Goal: Information Seeking & Learning: Find specific fact

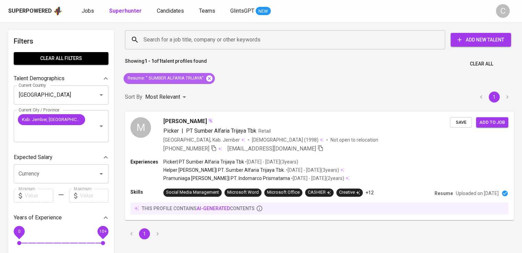
click at [208, 77] on icon at bounding box center [209, 78] width 6 height 6
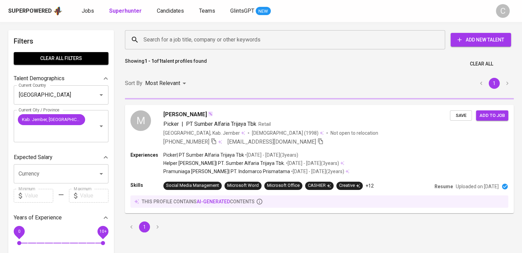
click at [194, 34] on input "Search for a job title, company or other keywords" at bounding box center [287, 39] width 290 height 13
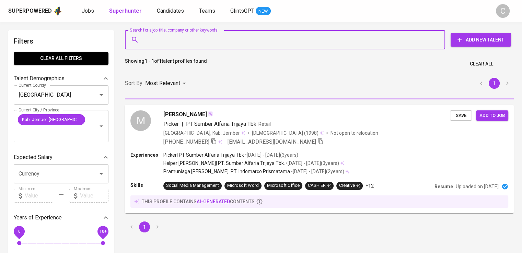
click at [194, 34] on input "Search for a job title, company or other keywords" at bounding box center [287, 39] width 290 height 13
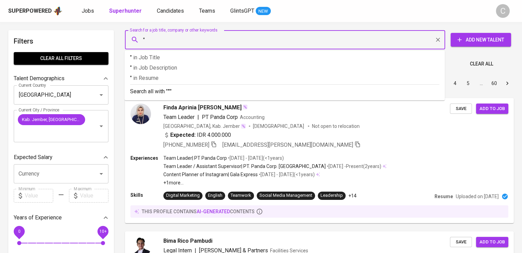
paste input "[PERSON_NAME]"
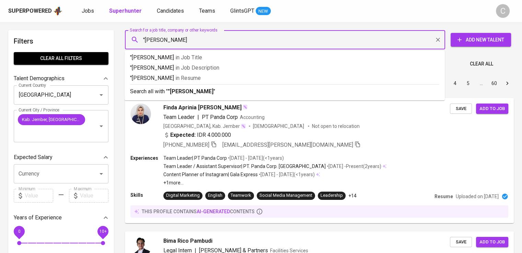
type input ""[PERSON_NAME]""
click at [202, 75] on span "in Resume" at bounding box center [189, 78] width 25 height 7
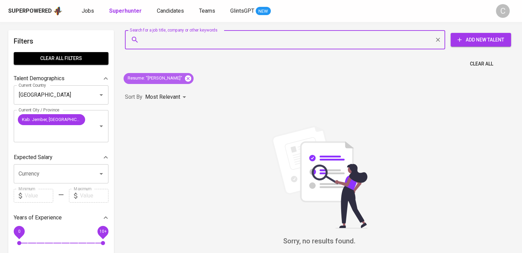
click at [192, 76] on icon at bounding box center [188, 79] width 8 height 8
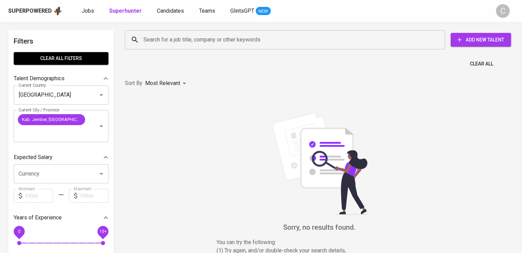
click at [202, 40] on input "Search for a job title, company or other keywords" at bounding box center [287, 39] width 290 height 13
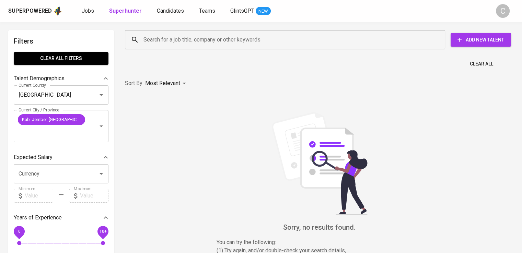
click at [202, 40] on input "Search for a job title, company or other keywords" at bounding box center [287, 39] width 290 height 13
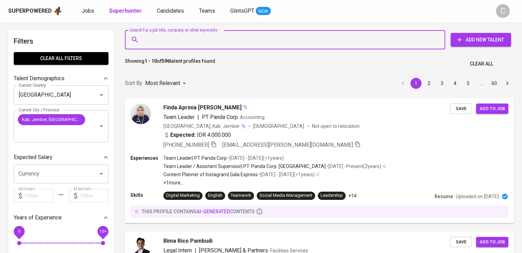
click at [202, 40] on input "Search for a job title, company or other keywords" at bounding box center [287, 39] width 290 height 13
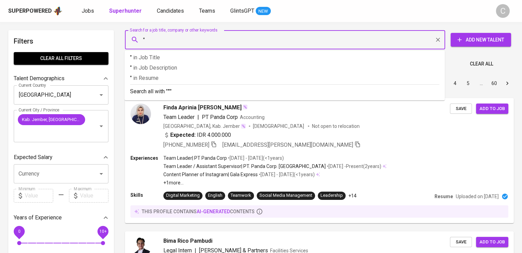
paste input "lee yin gapura"
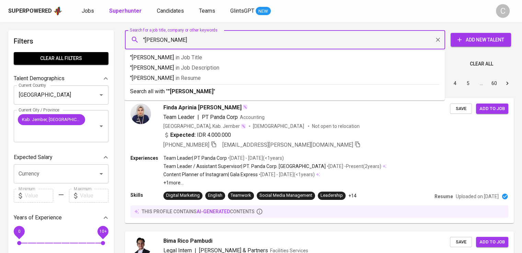
type input ""lee yin gapura""
click at [205, 78] on p ""lee yin gapura" in Resume" at bounding box center [284, 78] width 309 height 8
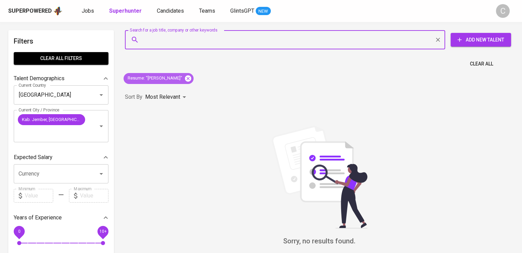
click at [185, 79] on icon at bounding box center [188, 78] width 6 height 6
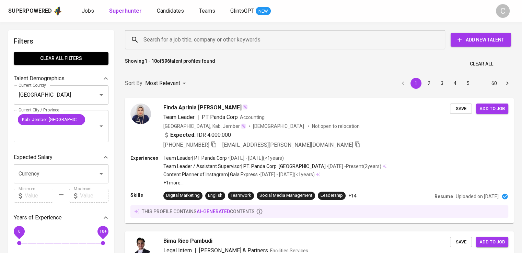
click at [289, 39] on input "Search for a job title, company or other keywords" at bounding box center [287, 39] width 290 height 13
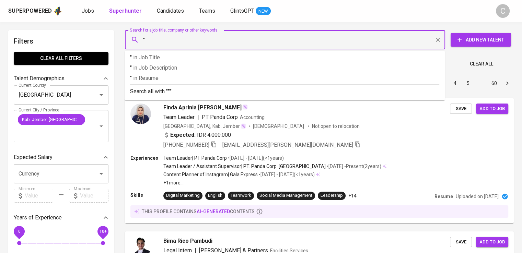
paste input "dwi tunggal jetty"
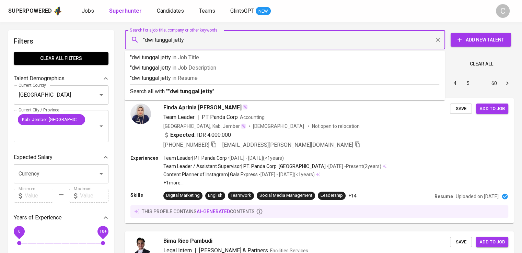
type input ""dwi tunggal jetty""
click at [293, 79] on p ""dwi tunggal jetty" in Resume" at bounding box center [284, 78] width 309 height 8
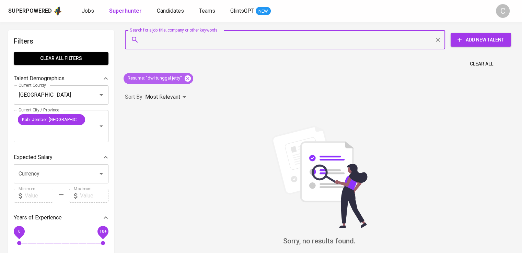
click at [190, 79] on icon at bounding box center [188, 79] width 8 height 8
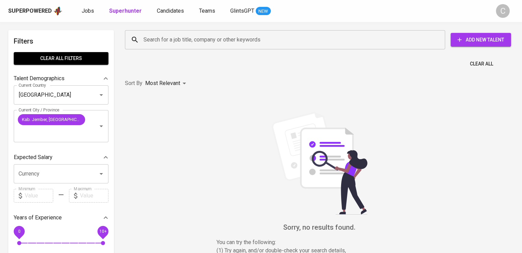
click at [184, 49] on div "Search for a job title, company or other keywords" at bounding box center [285, 39] width 320 height 19
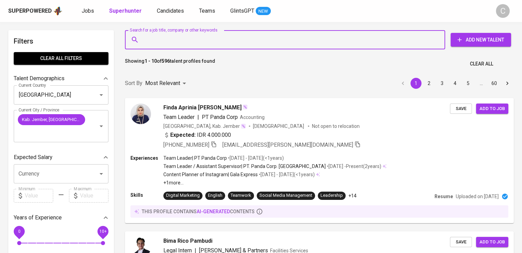
click at [179, 36] on input "Search for a job title, company or other keywords" at bounding box center [287, 39] width 290 height 13
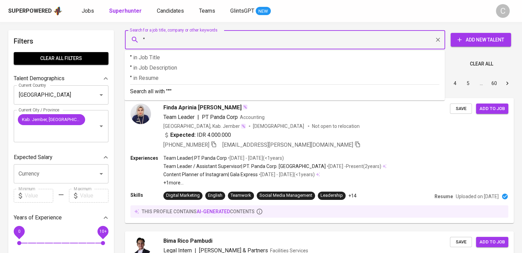
paste input "Nikita Cintya Roma"
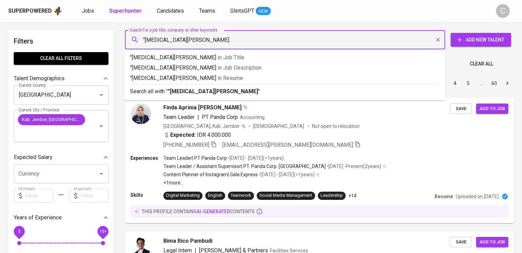
type input ""[MEDICAL_DATA][PERSON_NAME] Roma""
click at [210, 79] on p ""Nikita Cintya Roma" in Resume" at bounding box center [284, 78] width 309 height 8
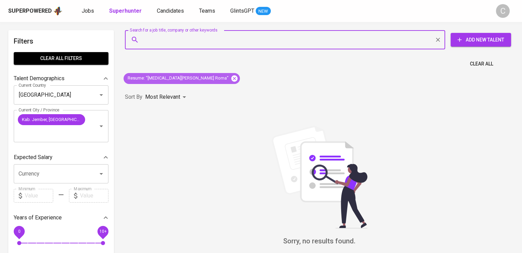
click at [231, 76] on icon at bounding box center [234, 78] width 6 height 6
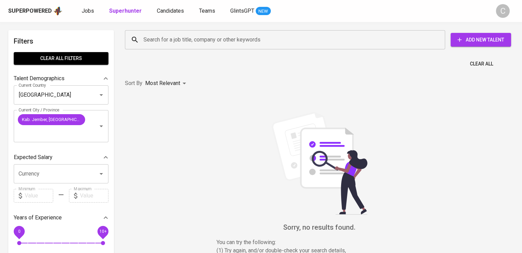
click at [182, 37] on input "Search for a job title, company or other keywords" at bounding box center [287, 39] width 290 height 13
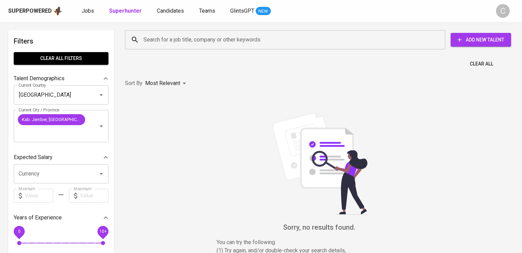
click at [182, 37] on input "Search for a job title, company or other keywords" at bounding box center [287, 39] width 290 height 13
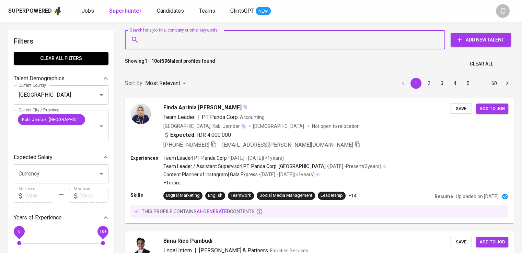
click at [182, 37] on input "Search for a job title, company or other keywords" at bounding box center [287, 39] width 290 height 13
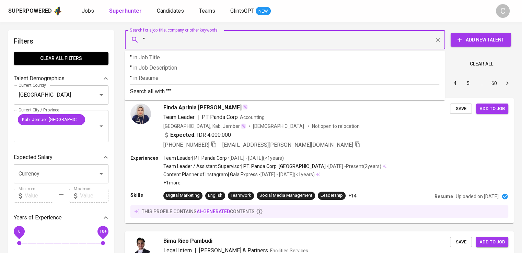
paste input "Visinema Pictures"
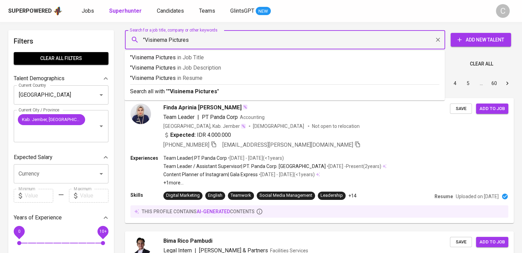
type input ""Visinema Pictures""
click at [192, 76] on span "in [GEOGRAPHIC_DATA]" at bounding box center [191, 78] width 25 height 7
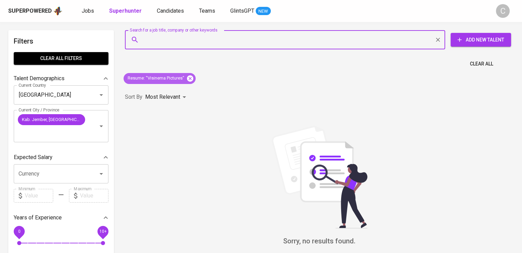
click at [192, 80] on icon at bounding box center [190, 78] width 6 height 6
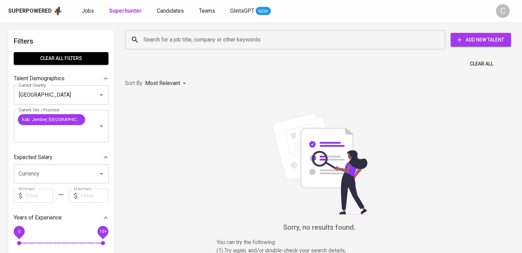
click at [206, 42] on input "Search for a job title, company or other keywords" at bounding box center [287, 39] width 290 height 13
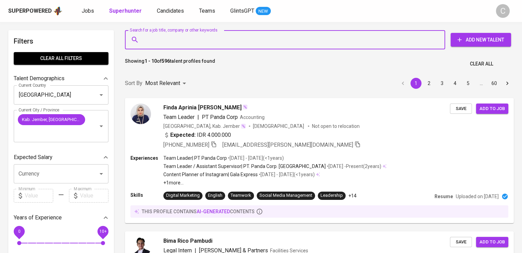
click at [206, 42] on input "Search for a job title, company or other keywords" at bounding box center [287, 39] width 290 height 13
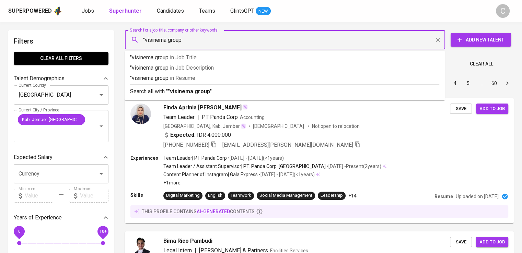
type input ""visinema group""
click at [207, 77] on p ""visinema group" in [GEOGRAPHIC_DATA]" at bounding box center [284, 78] width 309 height 8
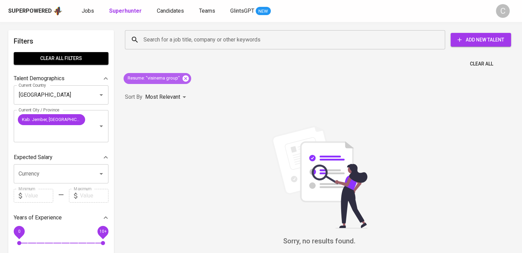
click at [184, 77] on icon at bounding box center [186, 79] width 8 height 8
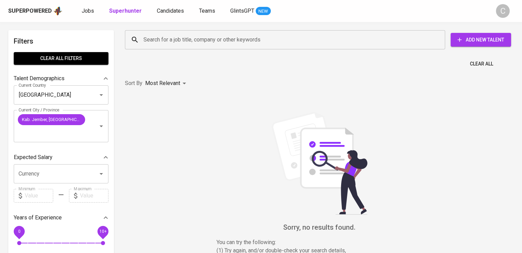
click at [190, 46] on input "Search for a job title, company or other keywords" at bounding box center [287, 39] width 290 height 13
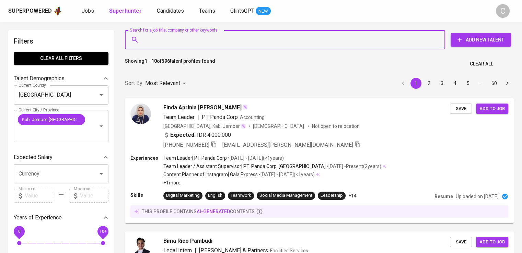
click at [190, 46] on input "Search for a job title, company or other keywords" at bounding box center [287, 39] width 290 height 13
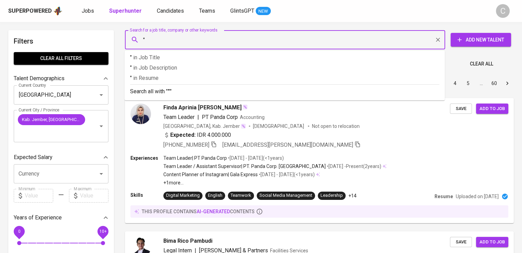
paste input "[PERSON_NAME] [PERSON_NAME]"
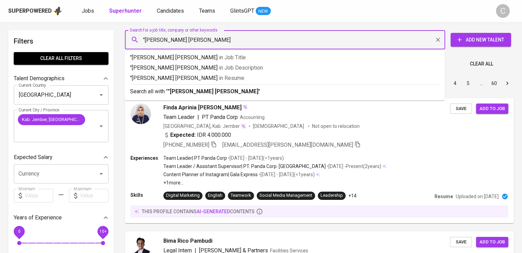
type input ""[PERSON_NAME] [PERSON_NAME]""
click at [221, 77] on span "in [GEOGRAPHIC_DATA]" at bounding box center [233, 78] width 25 height 7
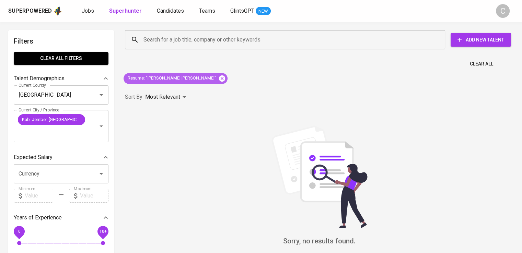
click at [219, 80] on icon at bounding box center [222, 78] width 6 height 6
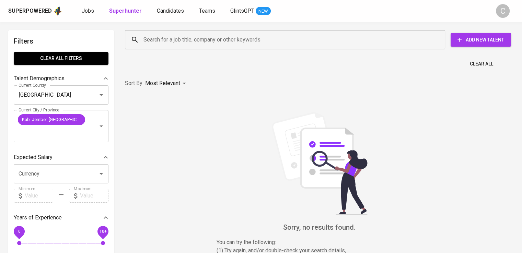
click at [186, 44] on input "Search for a job title, company or other keywords" at bounding box center [287, 39] width 290 height 13
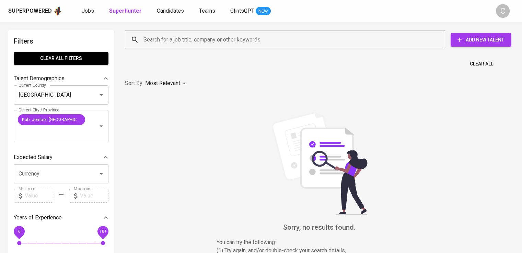
click at [186, 44] on input "Search for a job title, company or other keywords" at bounding box center [287, 39] width 290 height 13
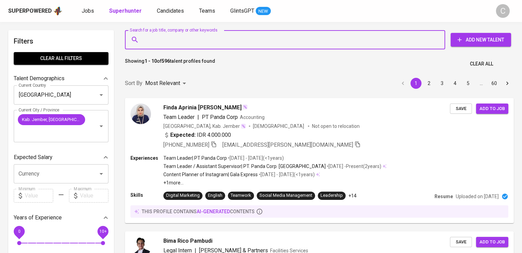
click at [186, 44] on input "Search for a job title, company or other keywords" at bounding box center [287, 39] width 290 height 13
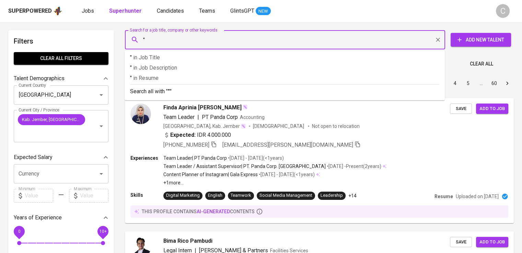
paste input "[PERSON_NAME]"
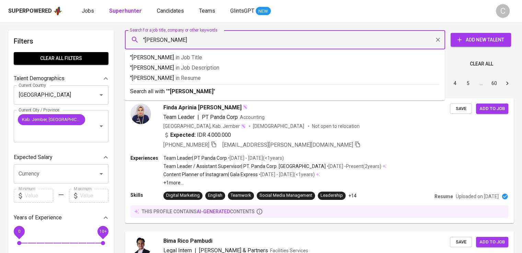
type input ""[PERSON_NAME]""
click at [197, 74] on p ""[PERSON_NAME]" in [GEOGRAPHIC_DATA]" at bounding box center [284, 78] width 309 height 8
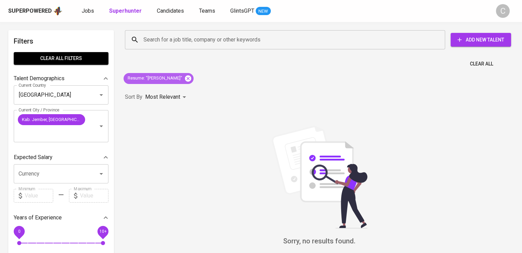
click at [185, 80] on icon at bounding box center [188, 78] width 6 height 6
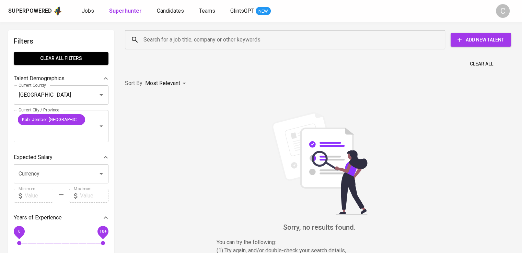
click at [209, 43] on input "Search for a job title, company or other keywords" at bounding box center [287, 39] width 290 height 13
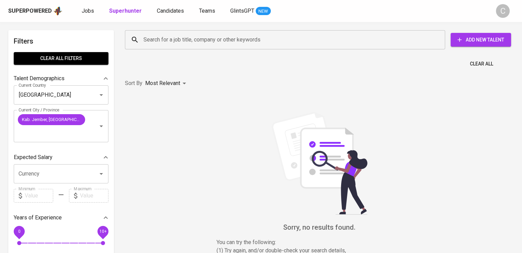
click at [209, 43] on input "Search for a job title, company or other keywords" at bounding box center [287, 39] width 290 height 13
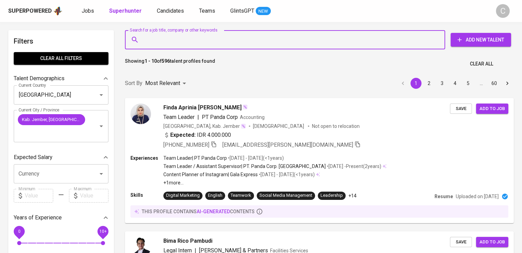
click at [209, 43] on input "Search for a job title, company or other keywords" at bounding box center [287, 39] width 290 height 13
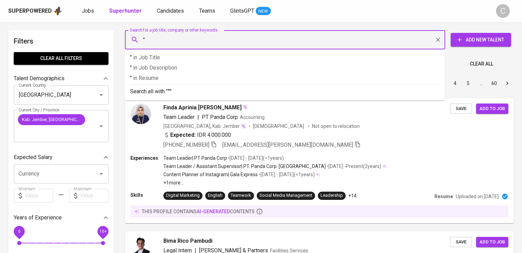
paste input "Kali Intan Sejahtera"
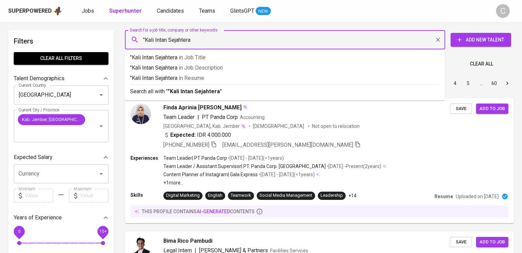
type input ""Kali Intan Sejahtera""
click at [222, 80] on p ""Kali Intan Sejahtera" in [GEOGRAPHIC_DATA]" at bounding box center [284, 78] width 309 height 8
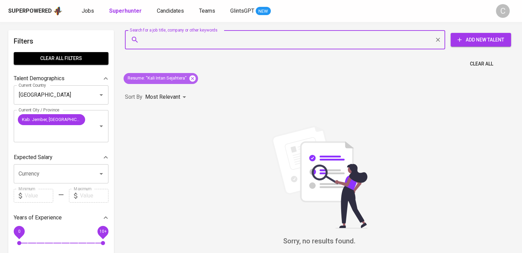
click at [194, 80] on icon at bounding box center [192, 78] width 6 height 6
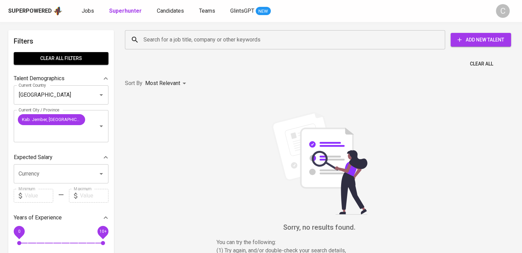
click at [185, 44] on input "Search for a job title, company or other keywords" at bounding box center [287, 39] width 290 height 13
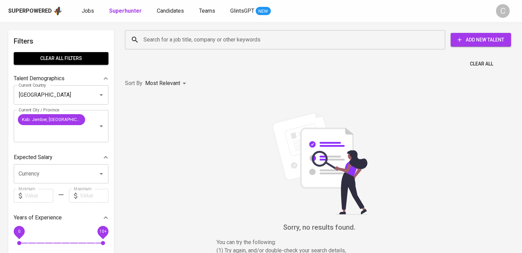
click at [185, 44] on input "Search for a job title, company or other keywords" at bounding box center [287, 39] width 290 height 13
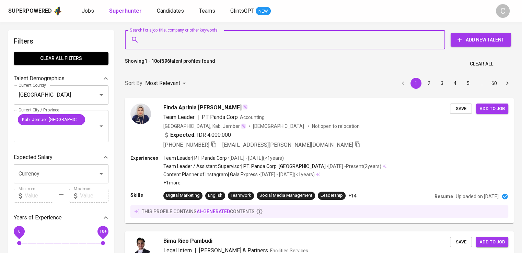
click at [185, 44] on input "Search for a job title, company or other keywords" at bounding box center [287, 39] width 290 height 13
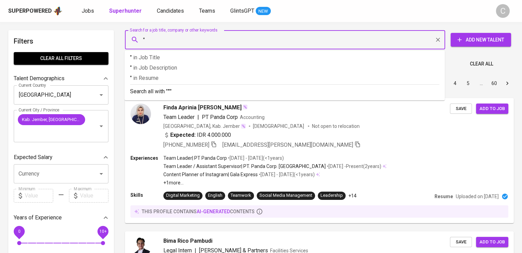
paste input "BIMA SAKTI LUHUR"
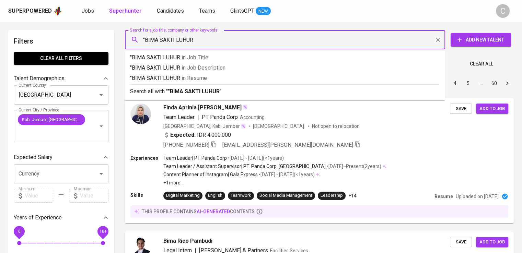
type input ""BIMA SAKTI LUHUR""
click at [198, 75] on span "in Resume" at bounding box center [195, 78] width 25 height 7
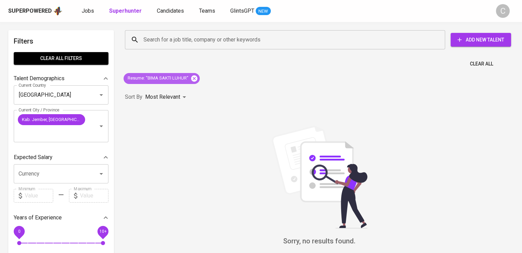
click at [192, 77] on icon at bounding box center [194, 78] width 6 height 6
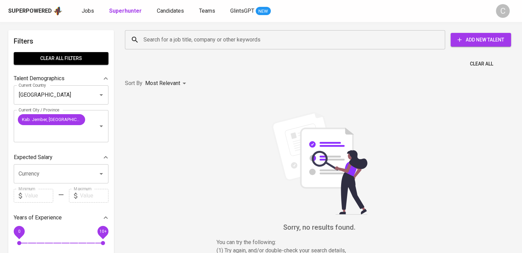
click at [202, 38] on input "Search for a job title, company or other keywords" at bounding box center [287, 39] width 290 height 13
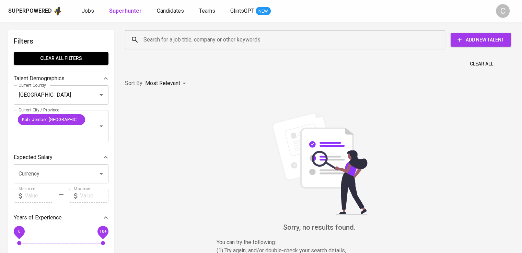
click at [202, 38] on input "Search for a job title, company or other keywords" at bounding box center [287, 39] width 290 height 13
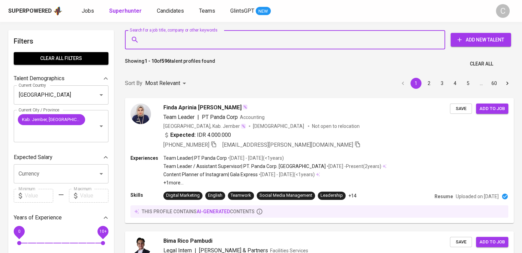
click at [202, 38] on input "Search for a job title, company or other keywords" at bounding box center [287, 39] width 290 height 13
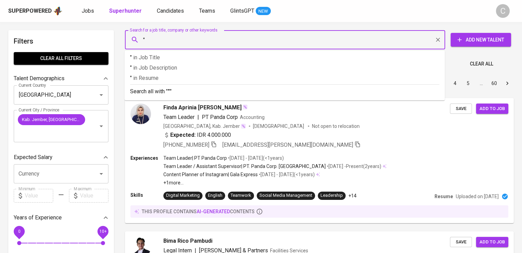
paste input "Cahaya Anugrah Sarana"
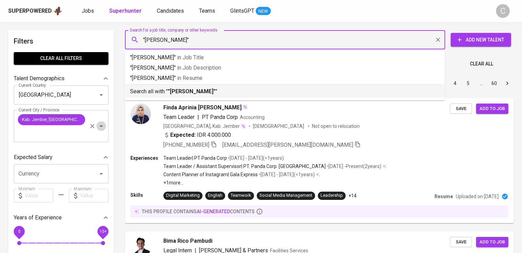
drag, startPoint x: 100, startPoint y: 125, endPoint x: 96, endPoint y: 126, distance: 4.3
click at [96, 126] on div at bounding box center [97, 126] width 18 height 10
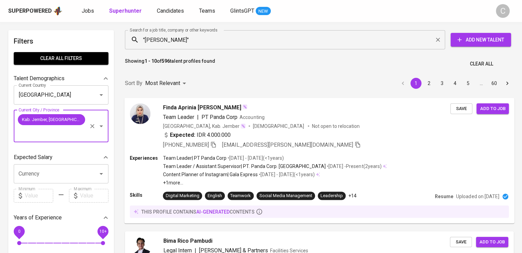
click at [91, 124] on icon "Clear" at bounding box center [92, 126] width 7 height 7
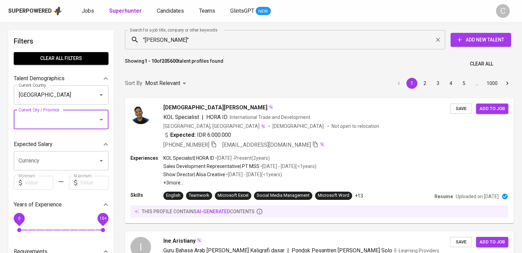
click at [217, 46] on div ""Cahaya Anugrah Sarana" Search for a job title, company or other keywords" at bounding box center [285, 39] width 320 height 19
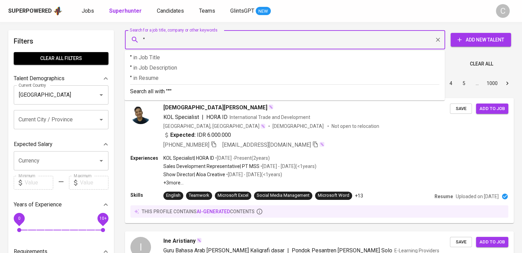
paste input "Indomobil Edukasi Utama"
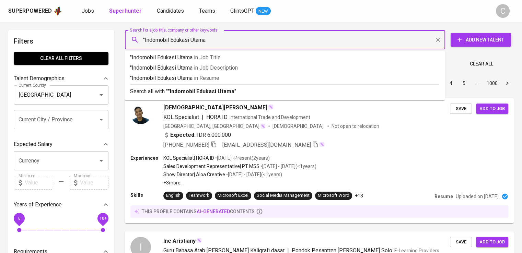
type input ""Indomobil Edukasi Utama""
click at [216, 81] on span "in [GEOGRAPHIC_DATA]" at bounding box center [207, 78] width 25 height 7
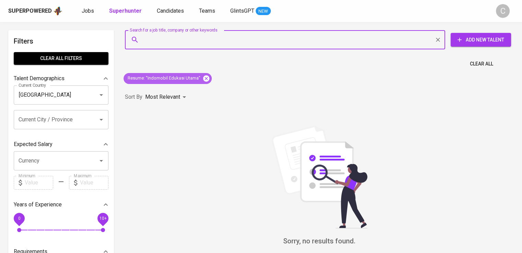
click at [206, 77] on icon at bounding box center [206, 79] width 8 height 8
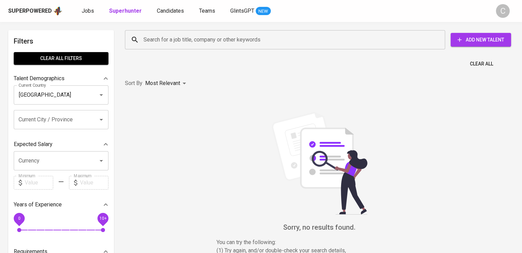
click at [190, 39] on input "Search for a job title, company or other keywords" at bounding box center [287, 39] width 290 height 13
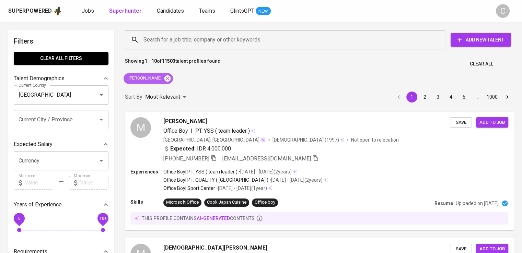
click at [171, 75] on icon at bounding box center [168, 79] width 8 height 8
click at [216, 40] on input "Search for a job title, company or other keywords" at bounding box center [287, 39] width 290 height 13
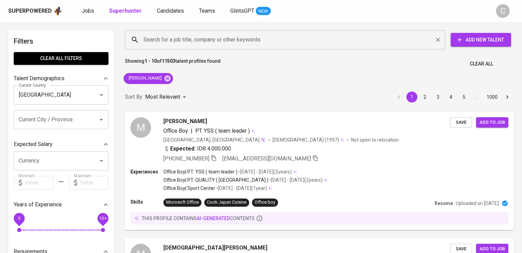
click at [216, 40] on input "Search for a job title, company or other keywords" at bounding box center [287, 39] width 290 height 13
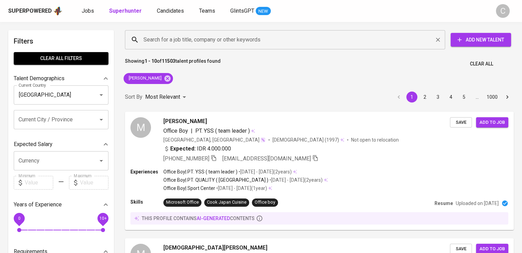
click at [216, 40] on input "Search for a job title, company or other keywords" at bounding box center [287, 39] width 290 height 13
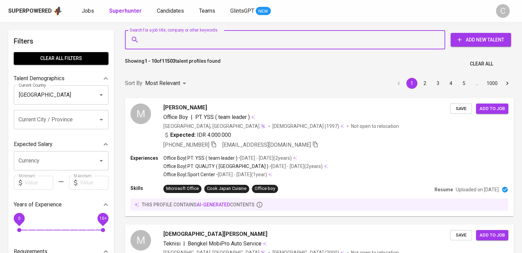
click at [216, 40] on input "Search for a job title, company or other keywords" at bounding box center [287, 39] width 290 height 13
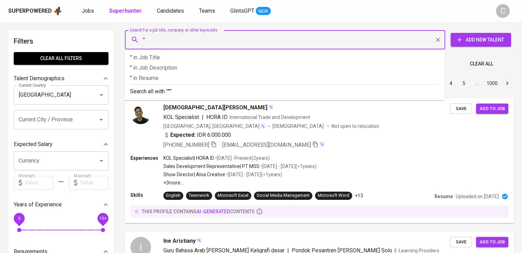
paste input "Muhammad Fardhon"
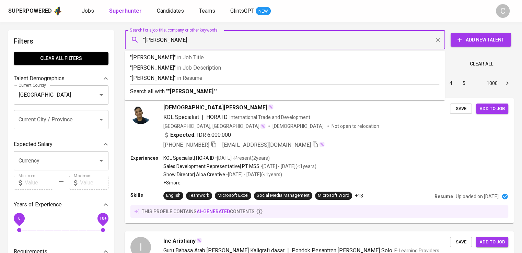
type input ""Muhammad Fardhon""
click at [223, 79] on p ""Muhammad Fardhon" in Resume" at bounding box center [284, 78] width 309 height 8
